Goal: Task Accomplishment & Management: Manage account settings

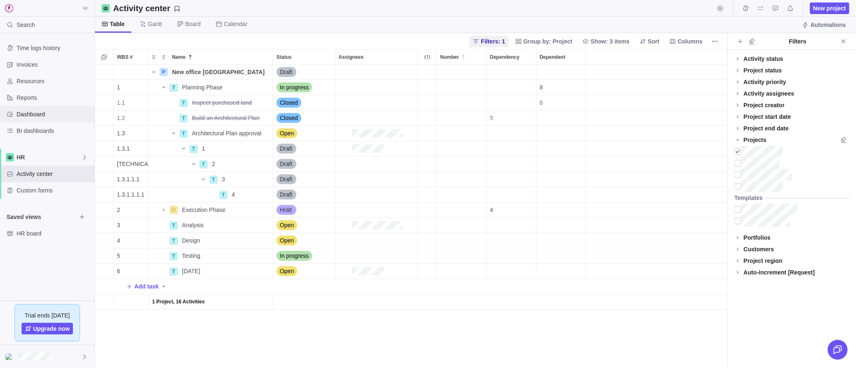
scroll to position [304, 632]
click at [34, 99] on span "Reports" at bounding box center [54, 98] width 75 height 8
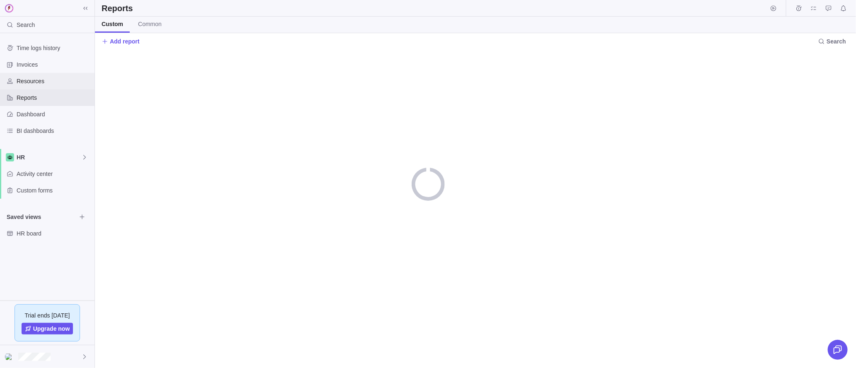
click at [38, 83] on span "Resources" at bounding box center [54, 81] width 75 height 8
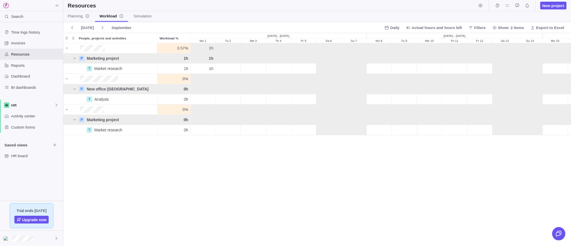
scroll to position [303, 761]
click at [775, 31] on div "Planning Workload Simulation" at bounding box center [475, 25] width 761 height 17
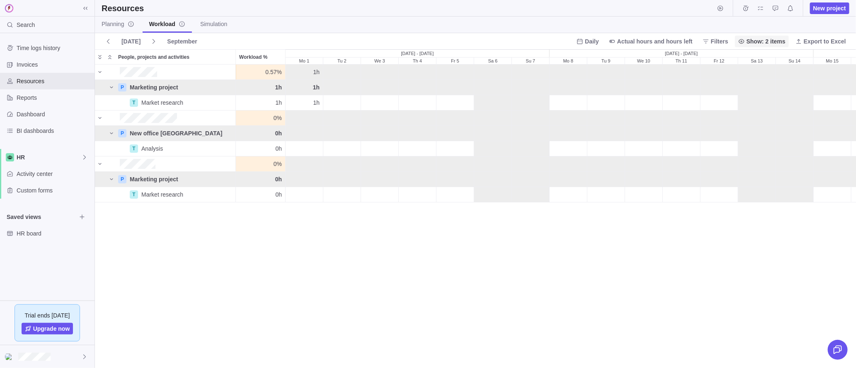
click at [769, 42] on span "Show: 2 items" at bounding box center [765, 41] width 39 height 8
click at [769, 41] on span "Show: 2 items" at bounding box center [765, 41] width 39 height 8
click at [698, 40] on div "Daily Actual hours and hours left Filters Show: 2 items Export to Excel" at bounding box center [711, 42] width 276 height 12
click at [749, 40] on span "Show: 2 items" at bounding box center [765, 41] width 39 height 8
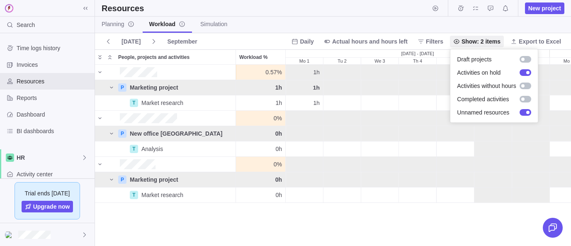
scroll to position [181, 476]
click at [30, 92] on body "Search Time logs history Invoices Resources Reports Dashboard BI dashboards HR …" at bounding box center [285, 123] width 571 height 246
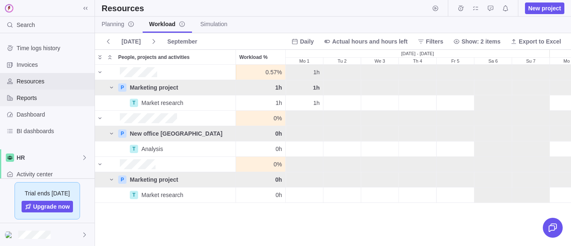
click at [29, 94] on span "Reports" at bounding box center [54, 98] width 75 height 8
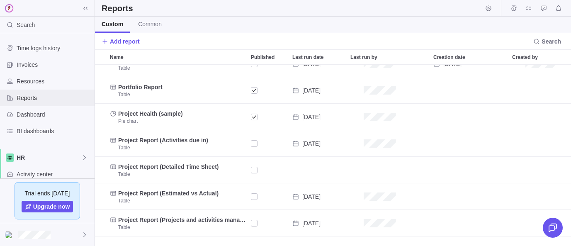
scroll to position [95, 0]
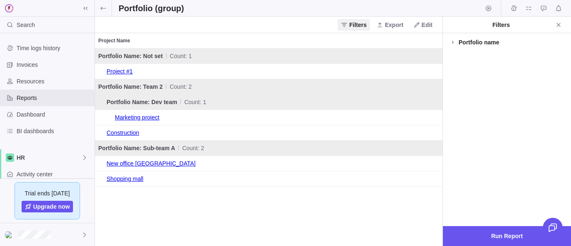
scroll to position [197, 347]
click at [422, 25] on span "Edit" at bounding box center [426, 25] width 11 height 8
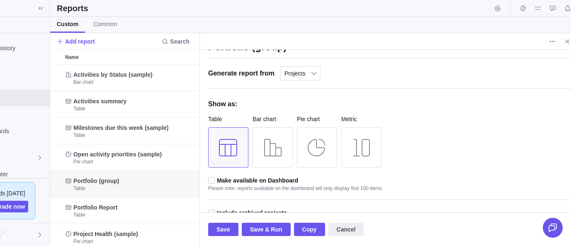
scroll to position [27, 0]
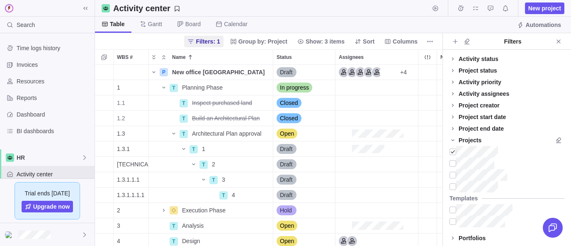
scroll to position [181, 347]
click at [294, 92] on div "In progress" at bounding box center [304, 87] width 62 height 15
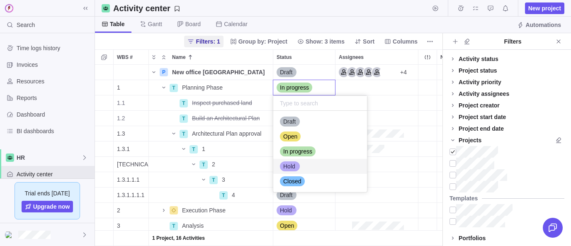
click at [18, 235] on body "Search Time logs history Invoices Resources Reports Dashboard BI dashboards HR …" at bounding box center [285, 123] width 571 height 246
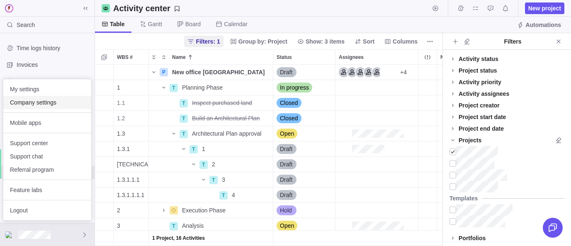
click at [31, 104] on span "Company settings" at bounding box center [47, 102] width 75 height 8
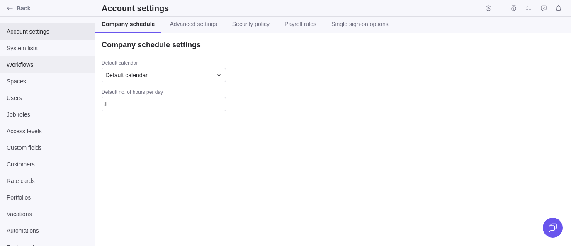
click at [35, 66] on span "Workflows" at bounding box center [47, 64] width 81 height 8
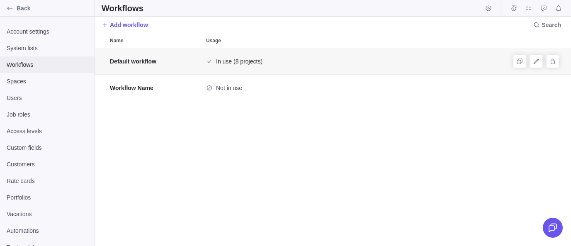
scroll to position [198, 476]
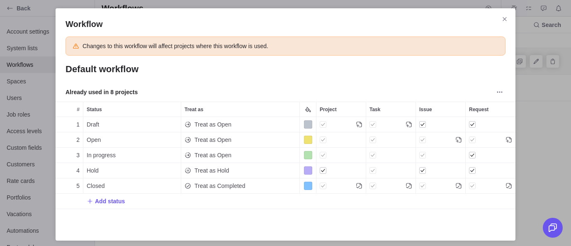
scroll to position [104, 460]
click at [117, 201] on span "Add status" at bounding box center [110, 201] width 30 height 8
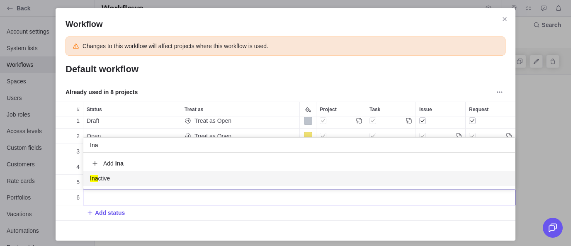
type input "Ina"
click at [116, 179] on div "Ina ctive" at bounding box center [298, 178] width 431 height 15
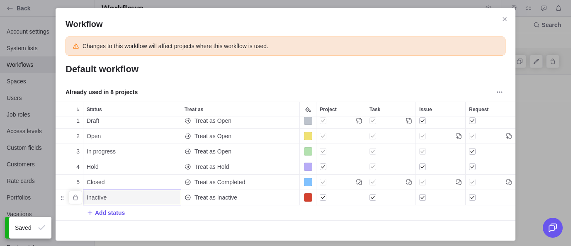
click at [202, 198] on span "Treat as Inactive" at bounding box center [215, 197] width 43 height 8
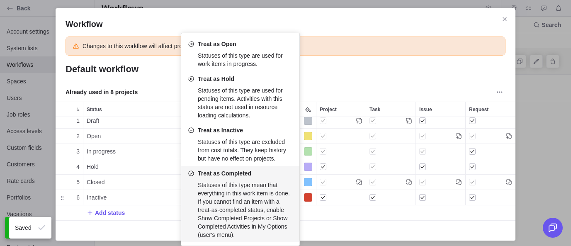
click at [325, 217] on div "1 Draft Treat as Open 2 Open Treat as Open 3 In progress Treat as Open 4 Hold T…" at bounding box center [286, 169] width 460 height 104
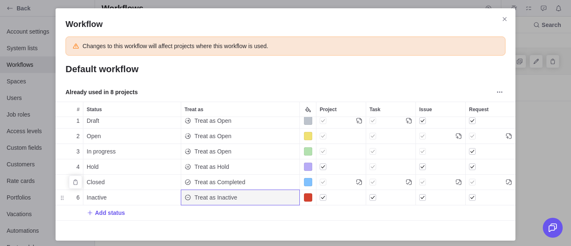
click at [201, 194] on span "Treat as Inactive" at bounding box center [215, 197] width 43 height 8
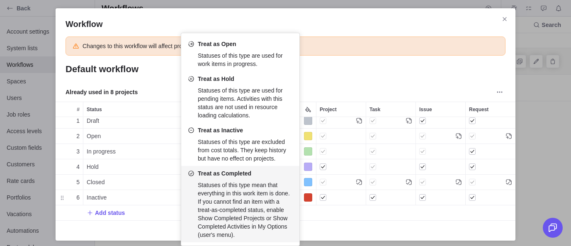
click at [337, 227] on div "Workflow Changes to this workflow will affect projects where this workflow is u…" at bounding box center [285, 124] width 571 height 249
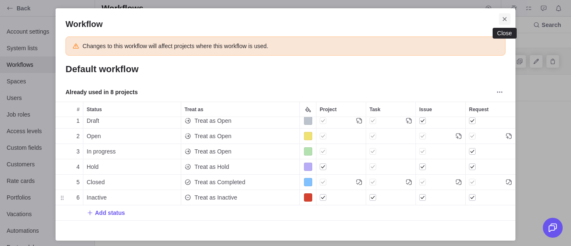
click at [501, 18] on span "Close" at bounding box center [504, 19] width 12 height 12
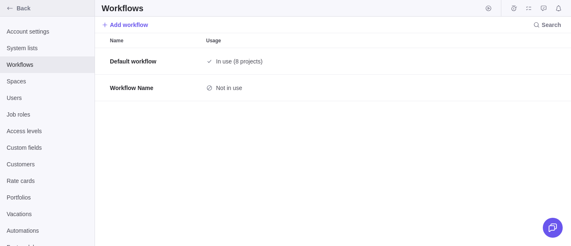
click at [17, 10] on span "Back" at bounding box center [54, 8] width 75 height 8
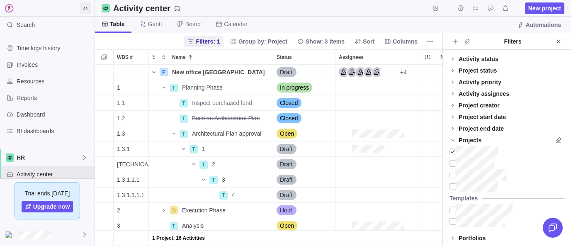
scroll to position [181, 347]
click at [83, 8] on icon at bounding box center [85, 8] width 7 height 7
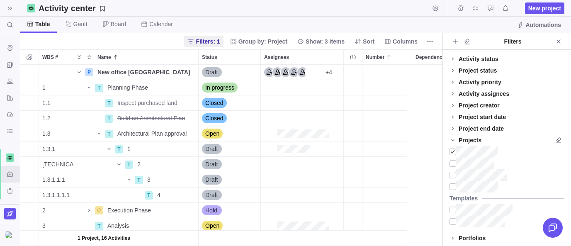
scroll to position [181, 422]
click at [561, 44] on span "Close" at bounding box center [558, 42] width 12 height 12
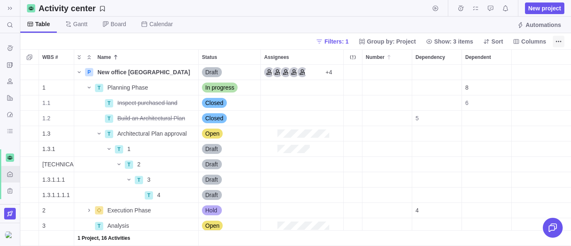
scroll to position [0, 0]
click at [80, 26] on span "Gantt" at bounding box center [80, 24] width 14 height 8
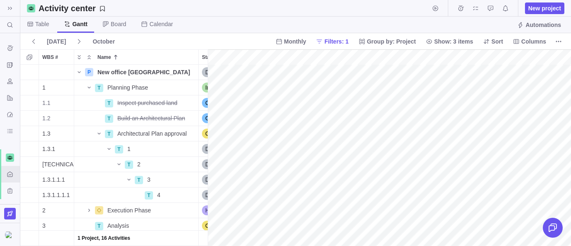
scroll to position [0, 1617]
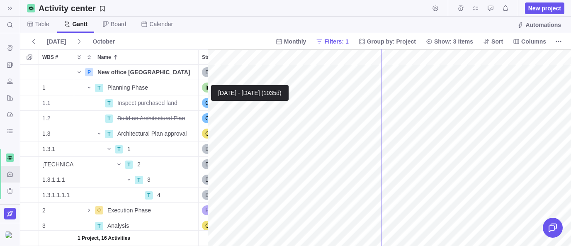
drag, startPoint x: 208, startPoint y: 74, endPoint x: 383, endPoint y: 75, distance: 174.9
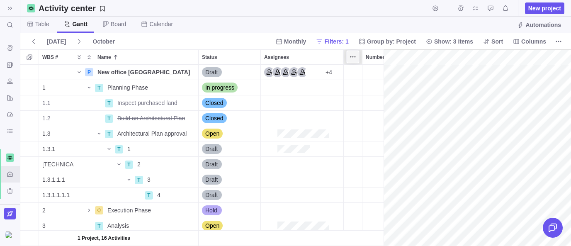
click at [358, 56] on span "More actions" at bounding box center [353, 57] width 12 height 12
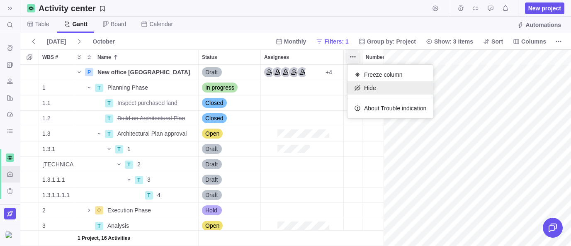
click at [363, 84] on div "Hide" at bounding box center [389, 87] width 85 height 13
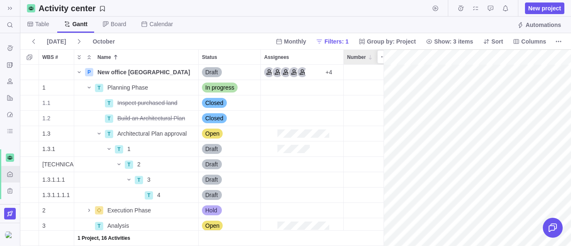
click at [377, 57] on div at bounding box center [383, 56] width 13 height 13
click at [379, 56] on span "More actions" at bounding box center [384, 57] width 12 height 12
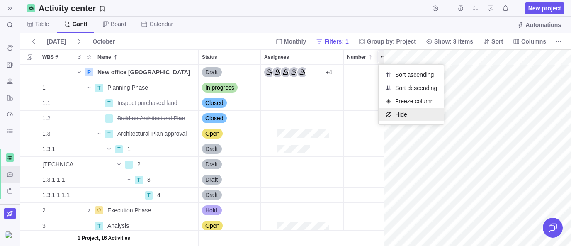
click at [387, 113] on icon at bounding box center [388, 114] width 7 height 7
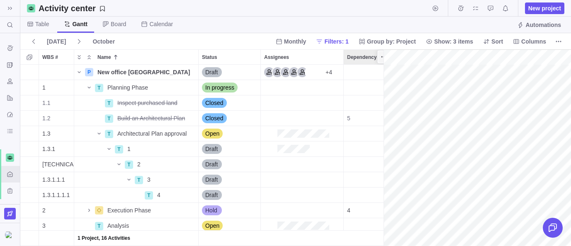
click at [378, 58] on span "More actions" at bounding box center [384, 57] width 12 height 12
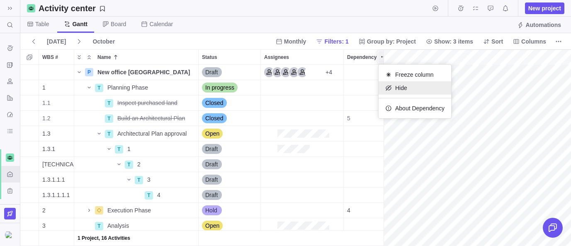
click at [390, 88] on icon at bounding box center [387, 87] width 5 height 5
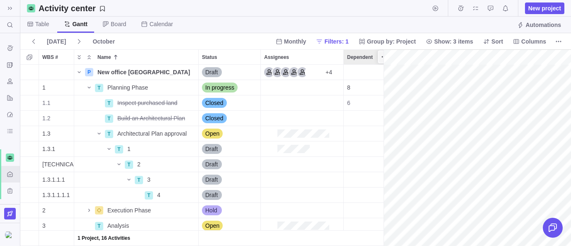
click at [378, 55] on span "More actions" at bounding box center [384, 57] width 12 height 12
click at [392, 86] on div "Hide" at bounding box center [410, 87] width 62 height 13
click at [167, 147] on span "Details" at bounding box center [171, 149] width 19 height 8
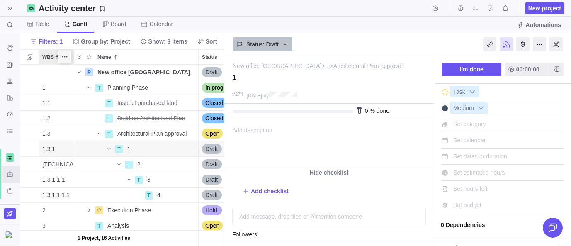
click at [69, 58] on span "More actions" at bounding box center [65, 57] width 12 height 12
click at [87, 87] on span "Hide" at bounding box center [82, 88] width 12 height 8
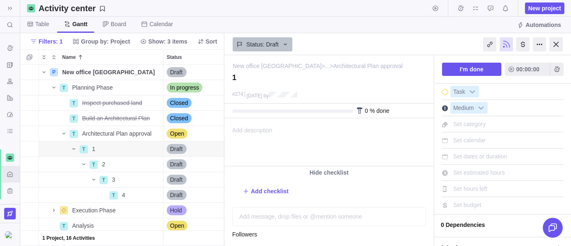
click at [463, 158] on span "Set dates or duration" at bounding box center [480, 156] width 54 height 7
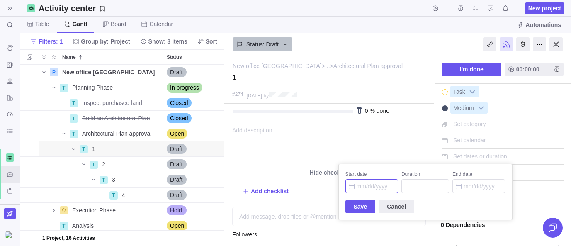
click at [367, 186] on input "Start date" at bounding box center [371, 186] width 53 height 14
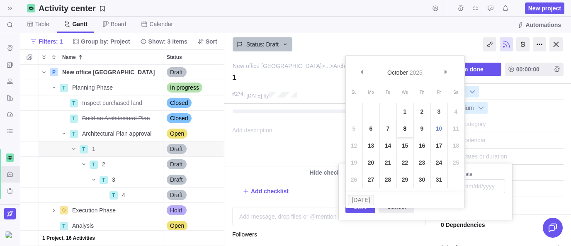
click at [403, 129] on link "8" at bounding box center [405, 128] width 17 height 17
type input "[DATE]"
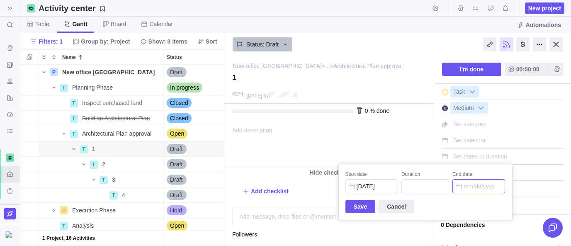
click at [464, 182] on div "New office [GEOGRAPHIC_DATA] > ... > Architectural Plan approval — change 1 #27…" at bounding box center [397, 150] width 346 height 191
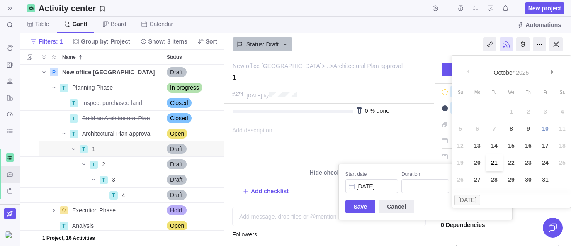
click at [498, 165] on link "21" at bounding box center [494, 162] width 17 height 17
type input "[DATE]"
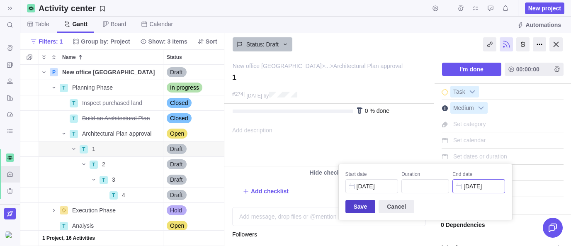
type input "10"
click at [368, 208] on span "Save" at bounding box center [360, 206] width 30 height 13
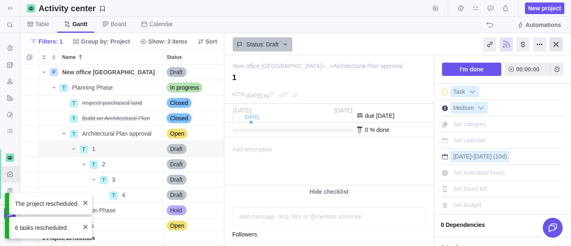
click at [561, 44] on div at bounding box center [555, 44] width 13 height 14
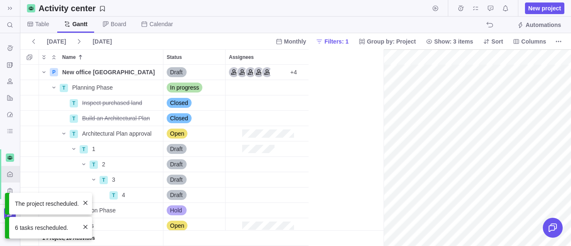
scroll to position [0, 1617]
click at [397, 147] on div "gantt" at bounding box center [476, 147] width 187 height 197
drag, startPoint x: 385, startPoint y: 168, endPoint x: 298, endPoint y: 160, distance: 87.8
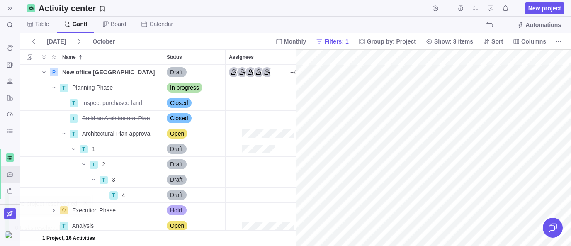
scroll to position [0, 1553]
click at [174, 149] on span "Draft" at bounding box center [176, 149] width 12 height 8
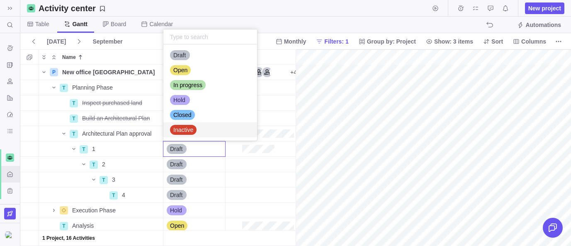
click at [180, 130] on span "Inactive" at bounding box center [183, 130] width 20 height 8
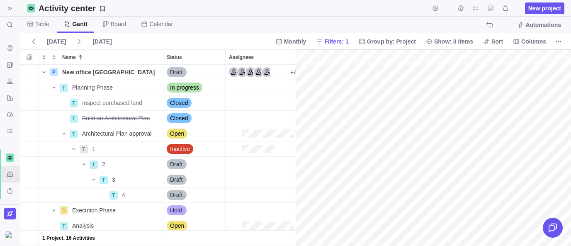
scroll to position [0, 0]
